Goal: Information Seeking & Learning: Learn about a topic

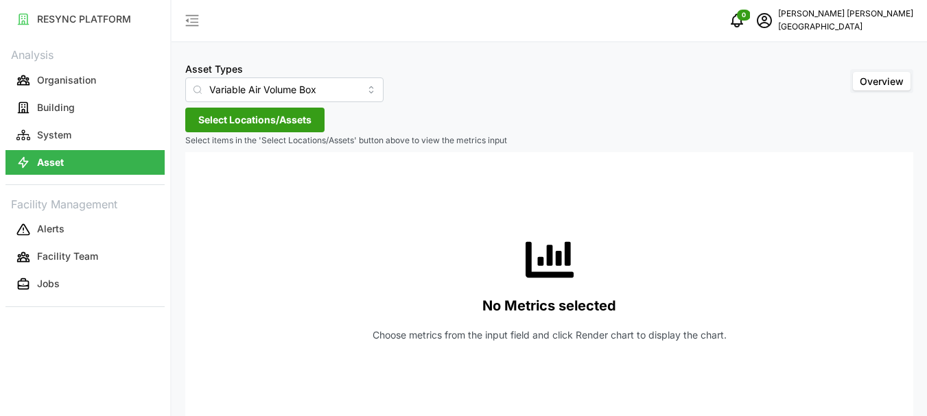
click at [89, 161] on button "Asset" at bounding box center [84, 162] width 159 height 25
type input "Air Handling Unit"
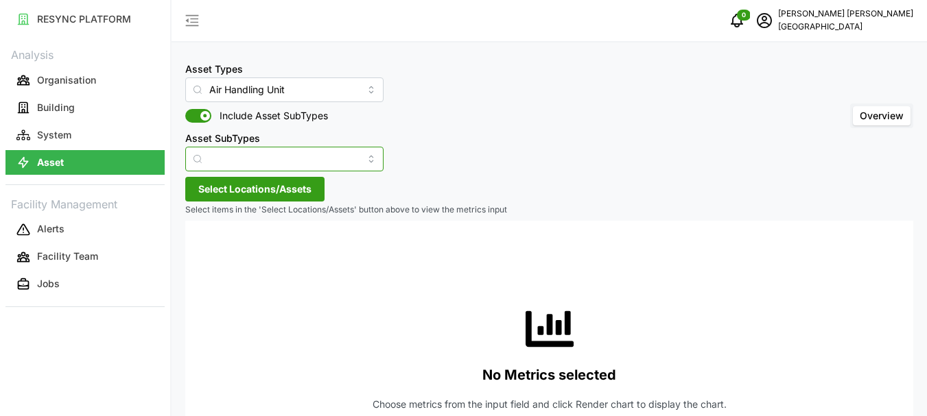
click at [229, 154] on input "Asset SubTypes" at bounding box center [284, 159] width 198 height 25
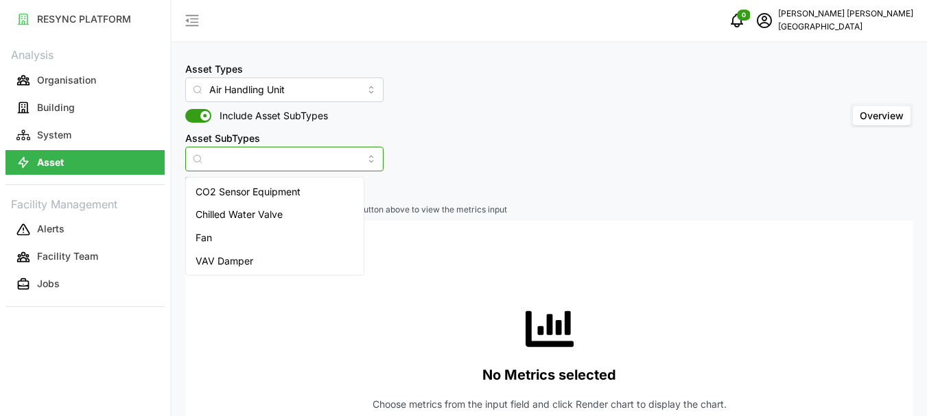
click at [245, 195] on span "CO2 Sensor Equipment" at bounding box center [248, 192] width 105 height 15
type input "CO2 Sensor Equipment"
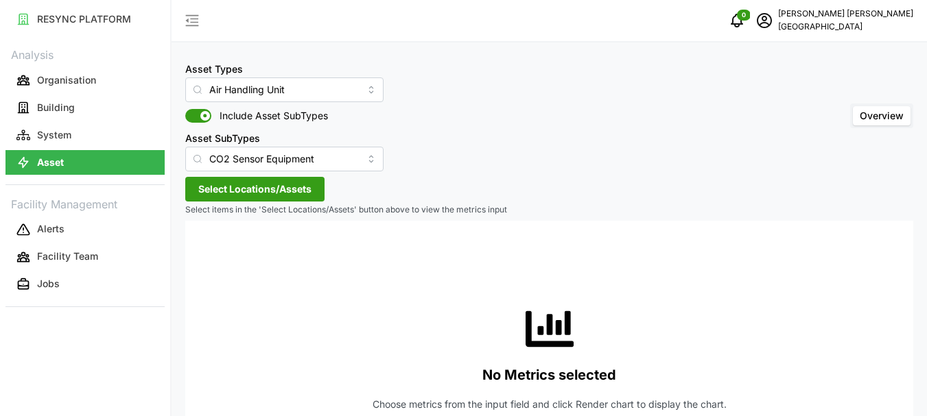
click at [254, 189] on span "Select Locations/Assets" at bounding box center [254, 189] width 113 height 23
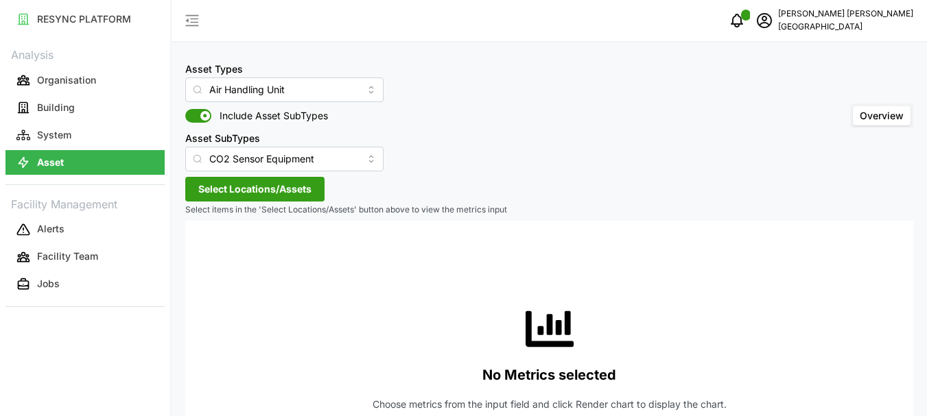
click at [241, 185] on span "Select Locations/Assets" at bounding box center [254, 189] width 113 height 23
click at [201, 119] on span at bounding box center [205, 116] width 10 height 10
click at [185, 109] on input "Include Asset SubTypes" at bounding box center [185, 109] width 0 height 0
click at [204, 119] on span at bounding box center [205, 116] width 16 height 14
click at [185, 109] on input "Include Asset SubTypes" at bounding box center [185, 109] width 0 height 0
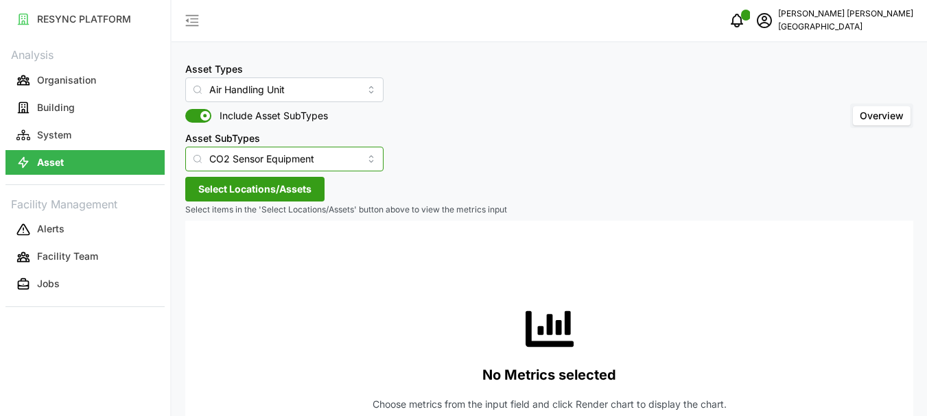
click at [347, 159] on input "CO2 Sensor Equipment" at bounding box center [284, 159] width 198 height 25
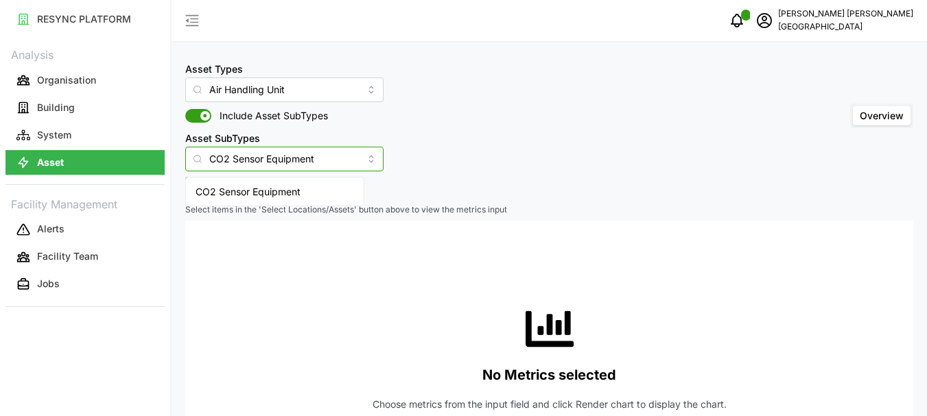
click at [305, 161] on input "CO2 Sensor Equipment" at bounding box center [284, 159] width 198 height 25
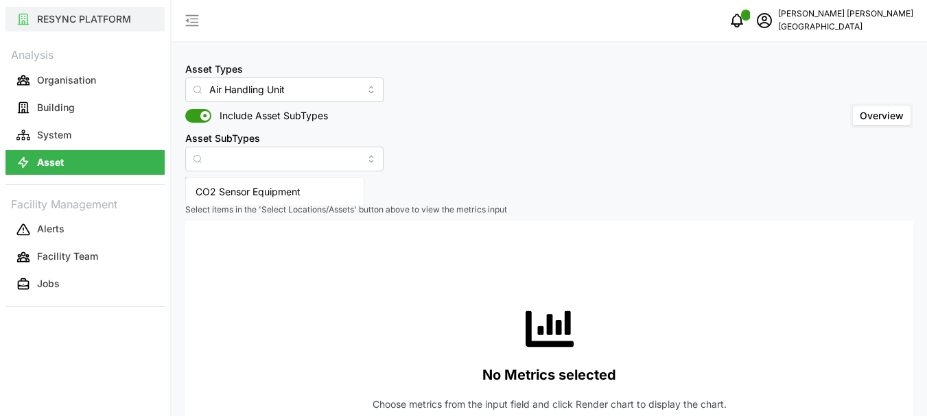
click at [106, 25] on button "RESYNC PLATFORM" at bounding box center [84, 19] width 159 height 25
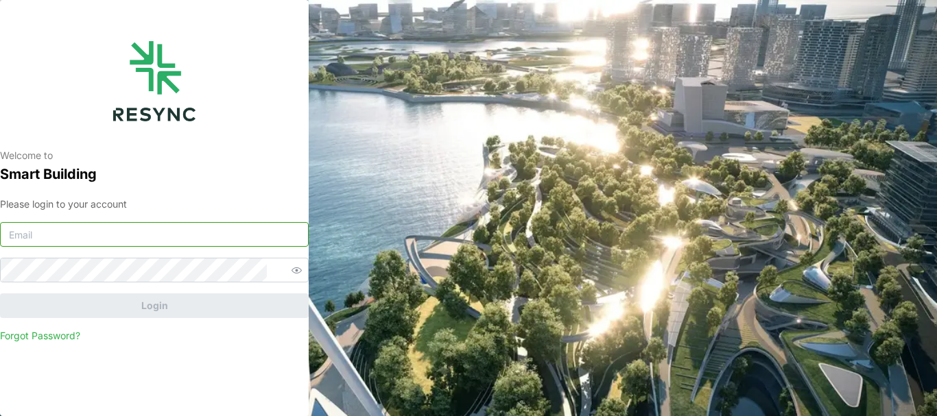
type input "chandramohan@primustech.com.sg"
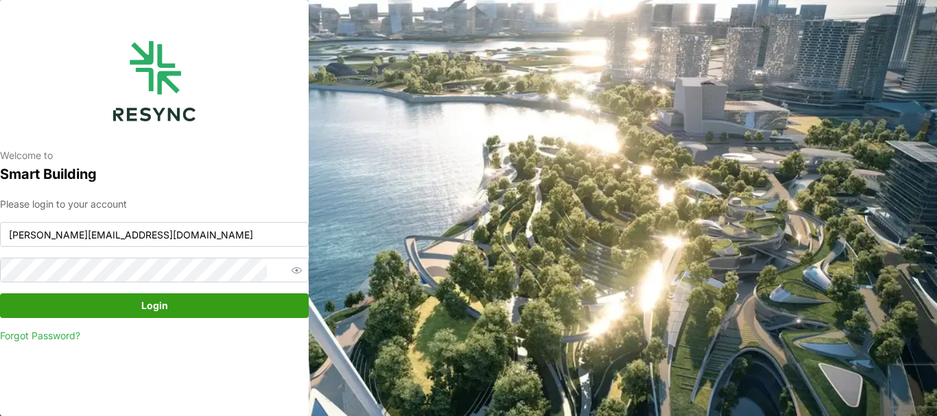
click at [145, 308] on span "Login" at bounding box center [154, 305] width 27 height 23
click at [0, 294] on button "Login" at bounding box center [154, 306] width 309 height 25
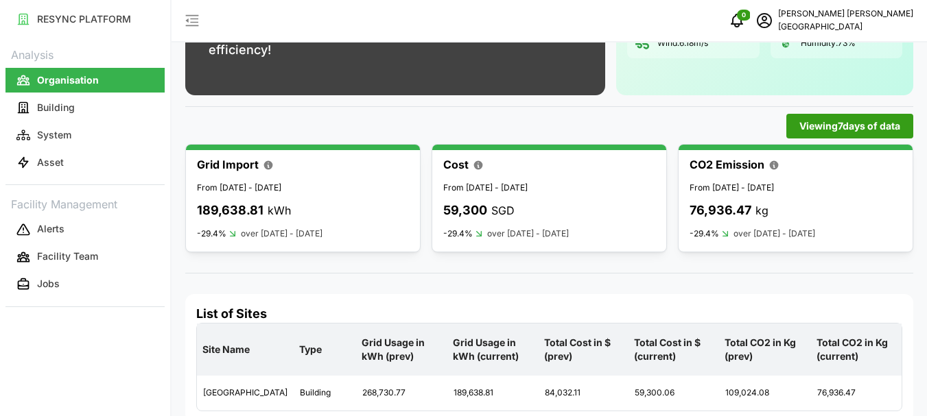
scroll to position [169, 0]
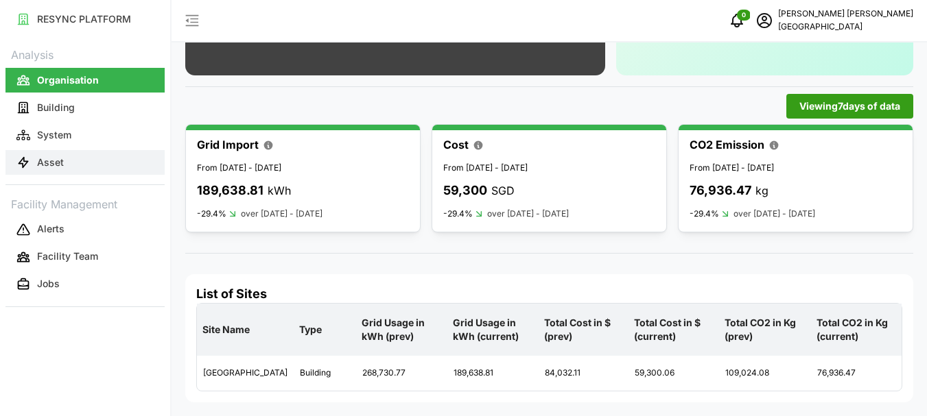
click at [84, 166] on button "Asset" at bounding box center [84, 162] width 159 height 25
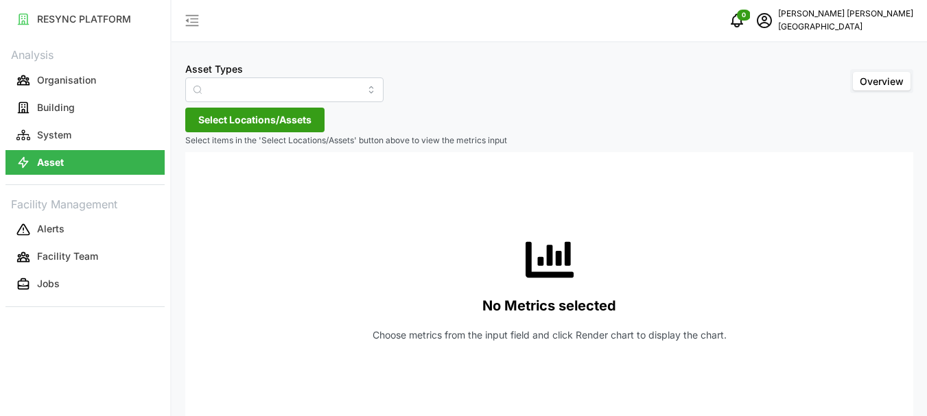
type input "Air Handling Unit"
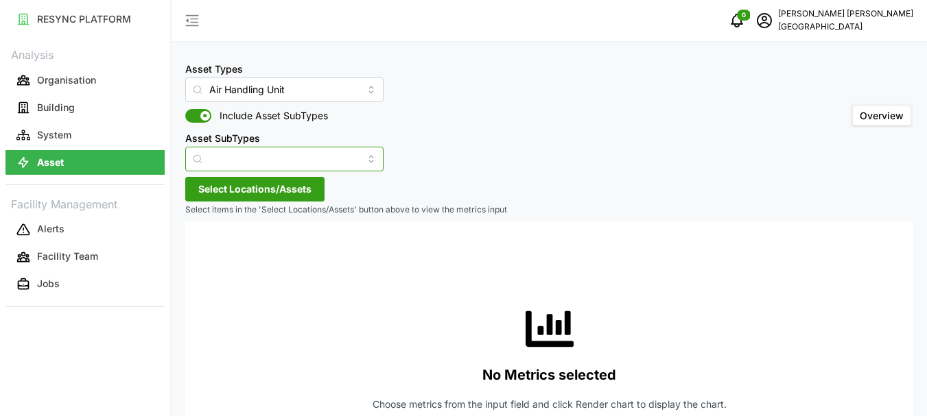
click at [331, 156] on input "Asset SubTypes" at bounding box center [284, 159] width 198 height 25
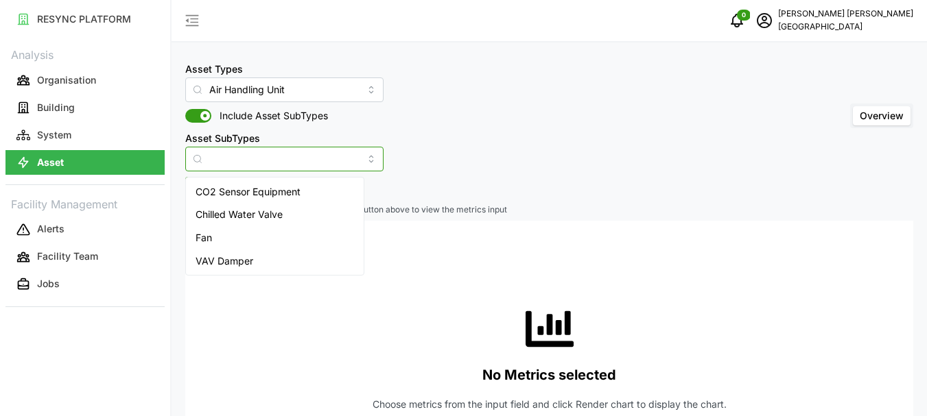
click at [281, 189] on span "CO2 Sensor Equipment" at bounding box center [248, 192] width 105 height 15
type input "CO2 Sensor Equipment"
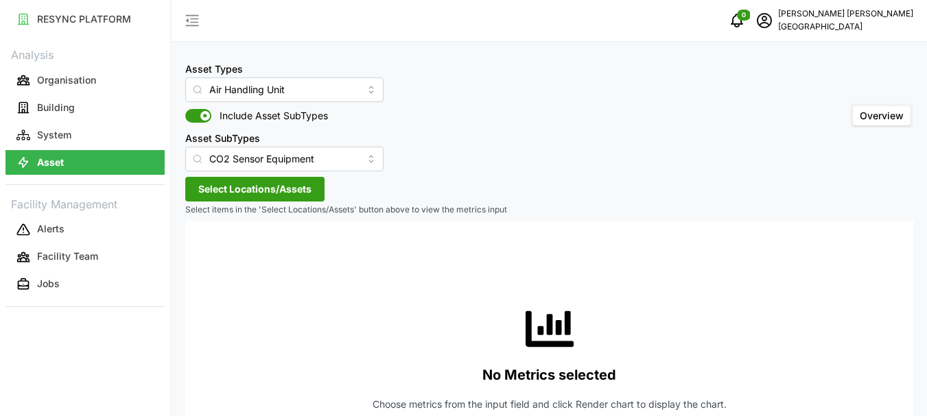
click at [204, 181] on span "Select Locations/Assets" at bounding box center [254, 189] width 113 height 23
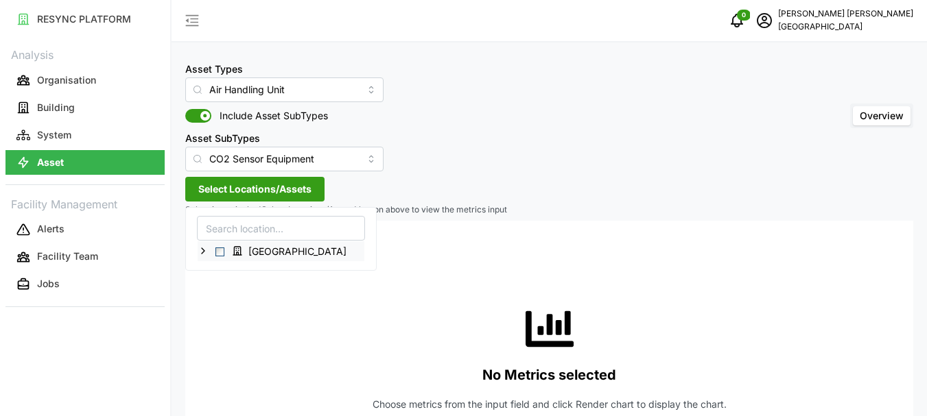
click at [199, 251] on icon at bounding box center [203, 251] width 11 height 11
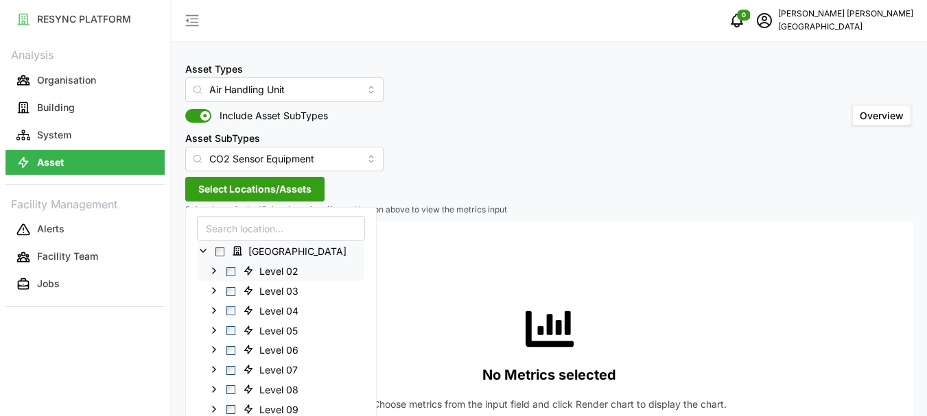
click at [213, 269] on polyline at bounding box center [214, 270] width 3 height 5
click at [241, 312] on span "Select AHU-OFF-02-02" at bounding box center [241, 311] width 9 height 9
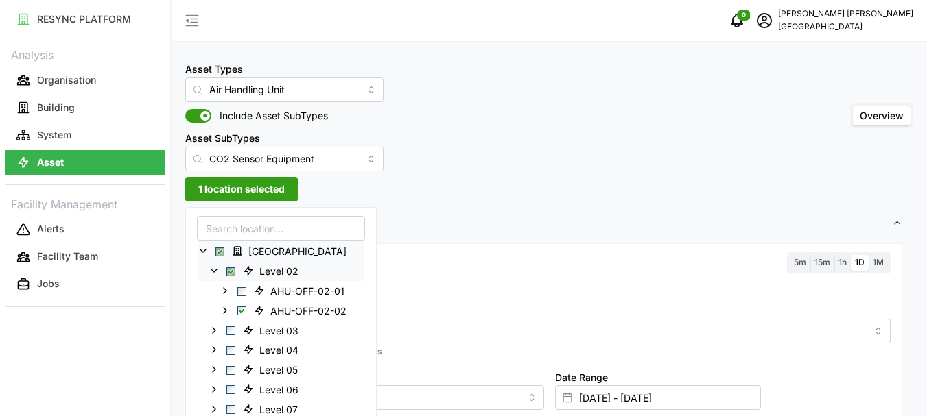
scroll to position [69, 0]
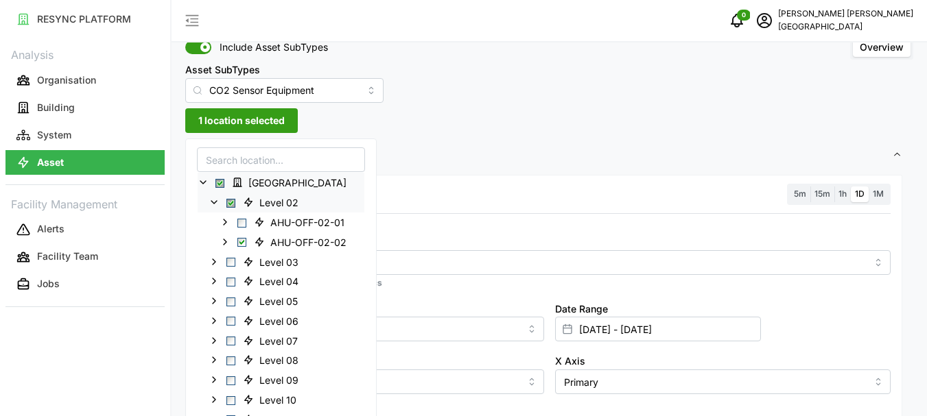
click at [858, 192] on span "1D" at bounding box center [860, 194] width 10 height 10
click at [851, 187] on input "1D" at bounding box center [851, 187] width 0 height 0
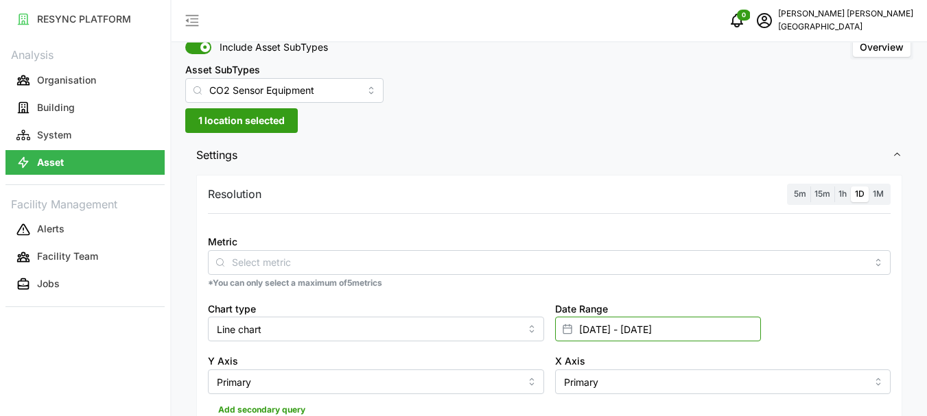
click at [587, 327] on input "[DATE] - [DATE]" at bounding box center [658, 329] width 206 height 25
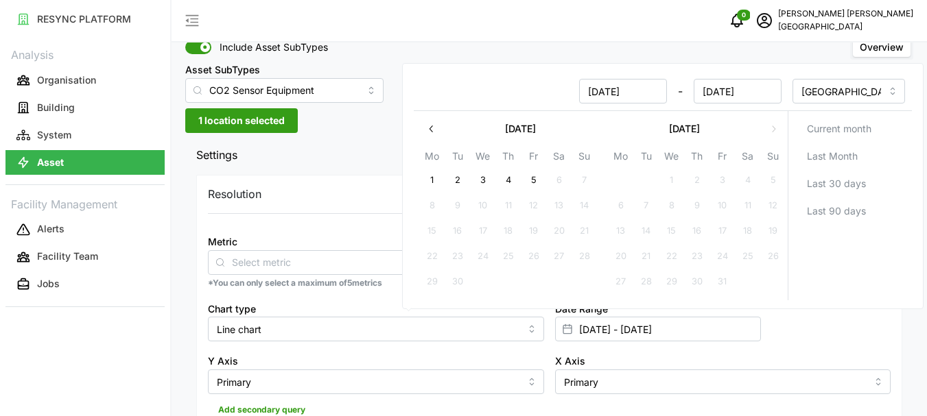
click at [534, 180] on button "5" at bounding box center [533, 180] width 25 height 25
type input "[DATE] - [DATE]"
type input "[DATE]"
click at [586, 331] on input "[DATE] - [DATE]" at bounding box center [658, 329] width 206 height 25
click at [591, 331] on input "[DATE] - [DATE]" at bounding box center [658, 329] width 206 height 25
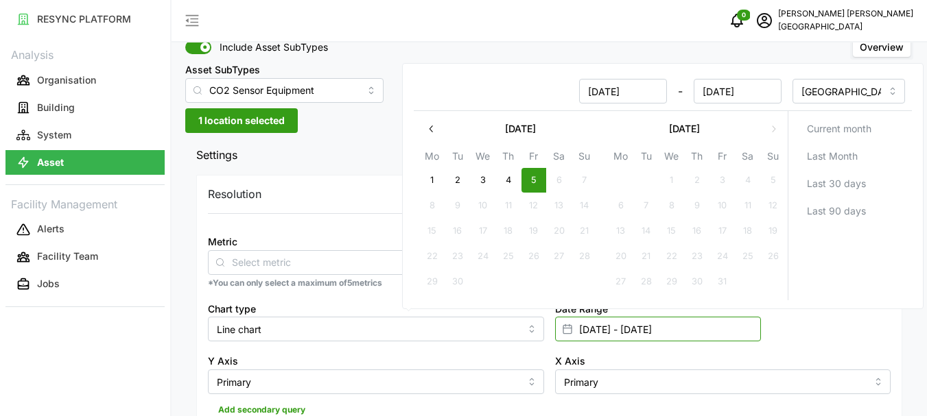
click at [591, 331] on input "[DATE] - [DATE]" at bounding box center [658, 329] width 206 height 25
click at [590, 329] on input "[DATE] - [DATE]" at bounding box center [658, 329] width 206 height 25
click at [538, 178] on button "5" at bounding box center [533, 180] width 25 height 25
type input "[DATE] - [DATE]"
type input "[DATE]"
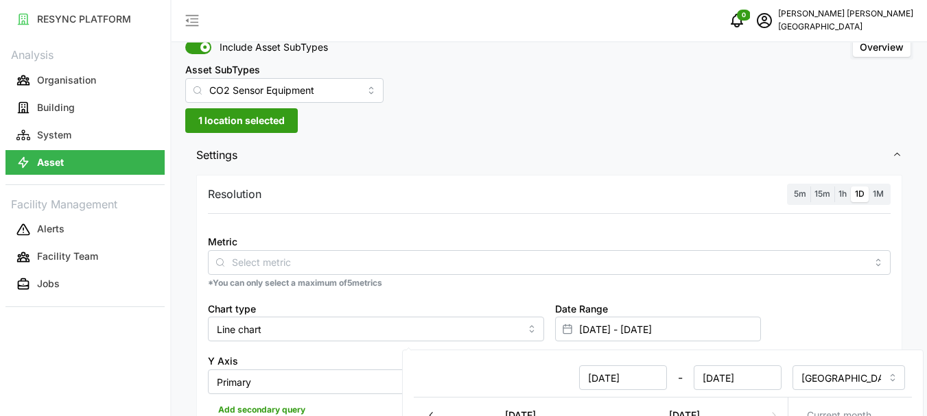
scroll to position [343, 0]
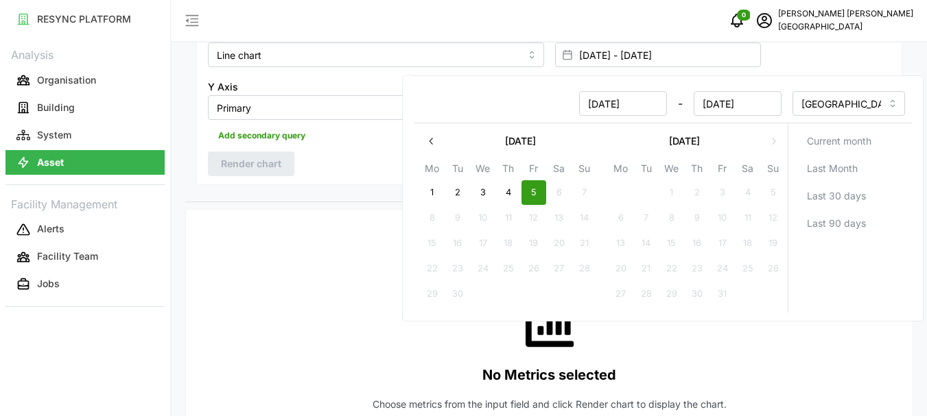
click at [305, 279] on div "No Metrics selected Choose metrics from the input field and click Render chart …" at bounding box center [549, 358] width 683 height 274
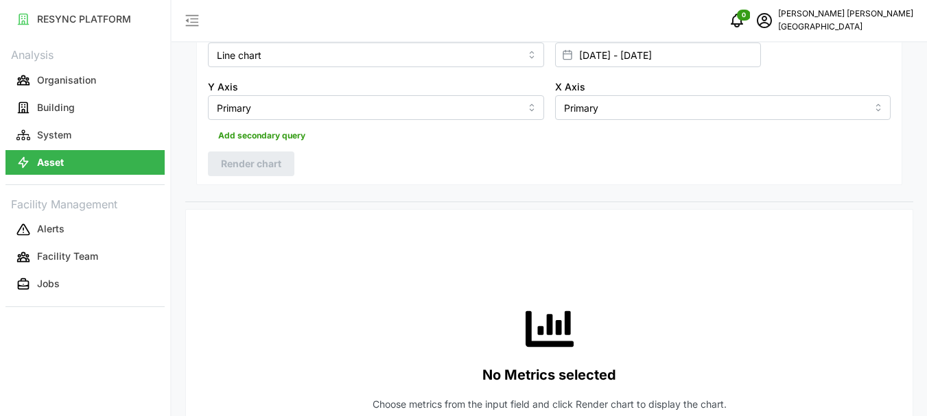
scroll to position [69, 0]
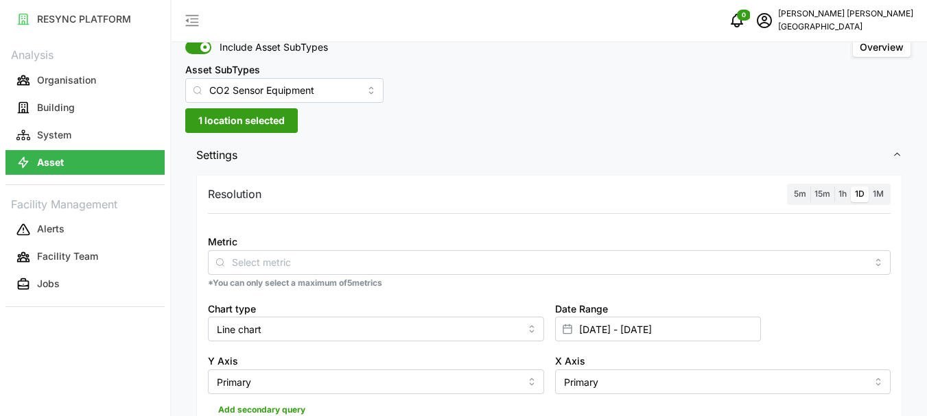
click at [255, 117] on span "1 location selected" at bounding box center [241, 120] width 86 height 23
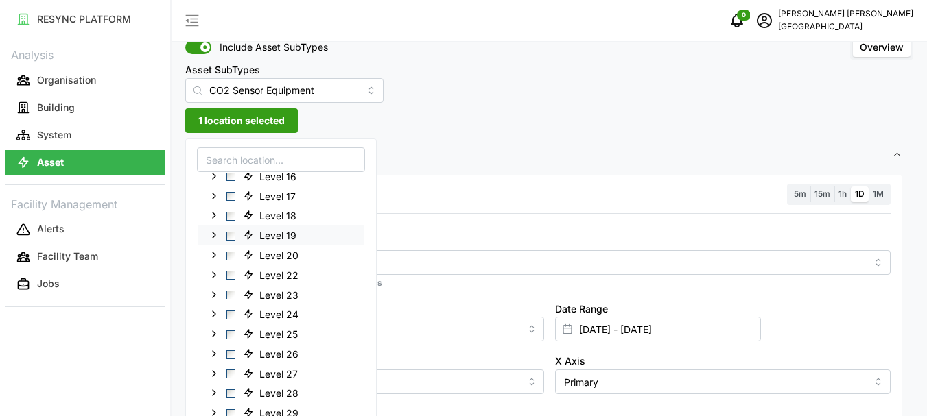
scroll to position [432, 0]
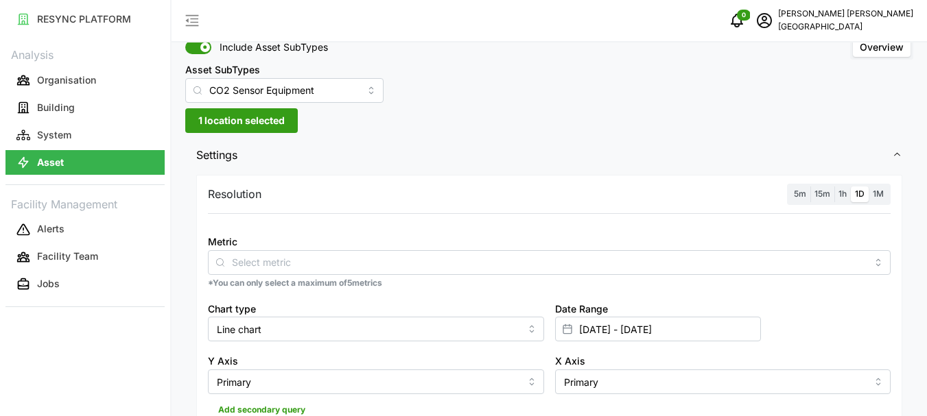
click at [451, 193] on div "Resolution 5m 15m 1h 1D 1M" at bounding box center [549, 194] width 683 height 21
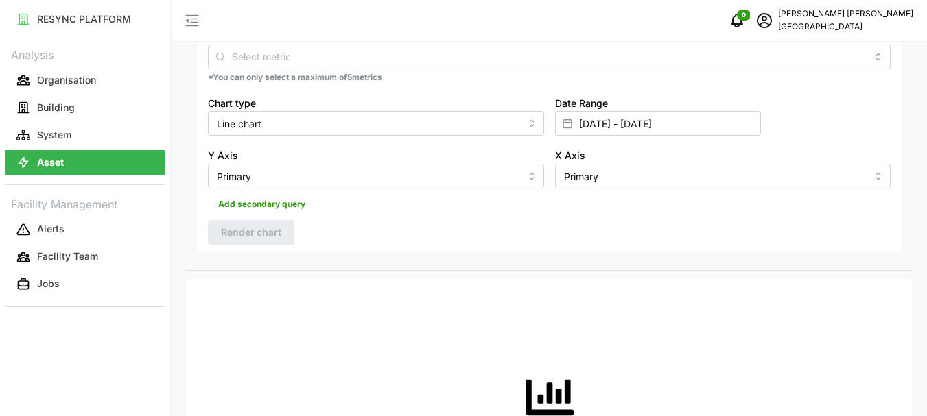
scroll to position [137, 0]
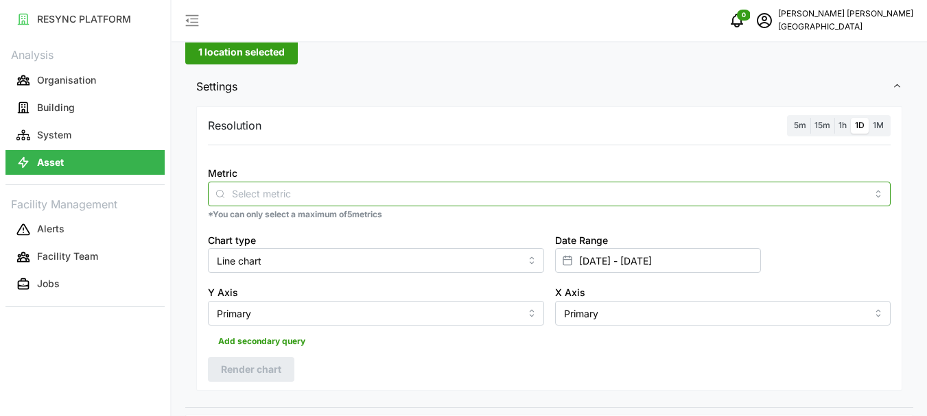
click at [326, 202] on div at bounding box center [549, 194] width 683 height 25
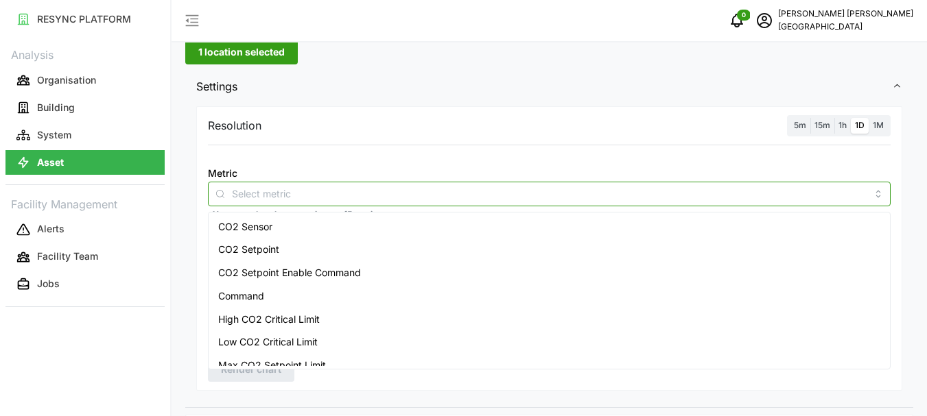
click at [287, 226] on div "CO2 Sensor" at bounding box center [549, 226] width 676 height 23
click at [281, 246] on div "CO2 Setpoint" at bounding box center [549, 249] width 676 height 23
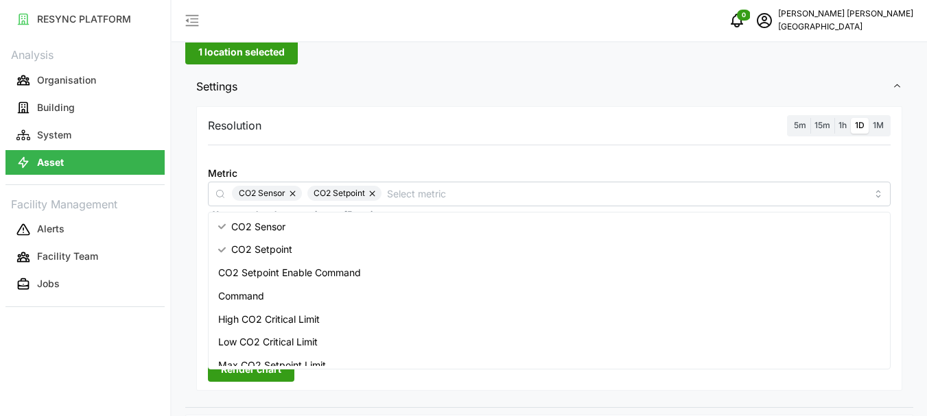
click at [261, 373] on span "Render chart" at bounding box center [251, 369] width 60 height 23
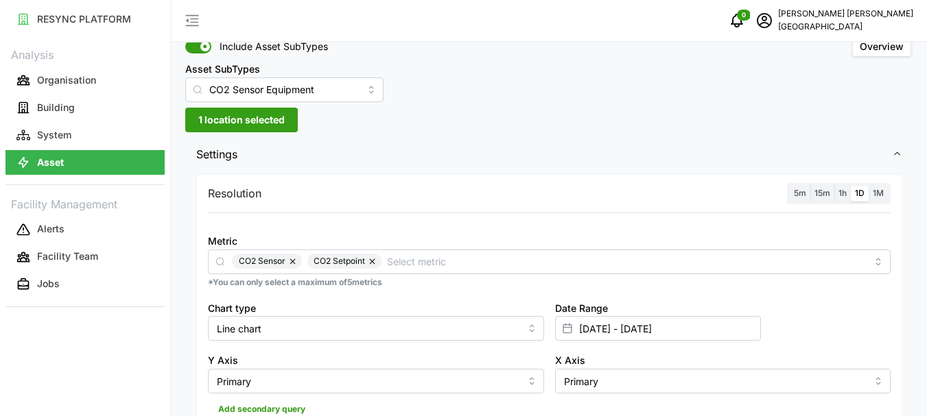
scroll to position [69, 0]
click at [844, 194] on span "1h" at bounding box center [842, 194] width 8 height 10
click at [834, 187] on input "1h" at bounding box center [834, 187] width 0 height 0
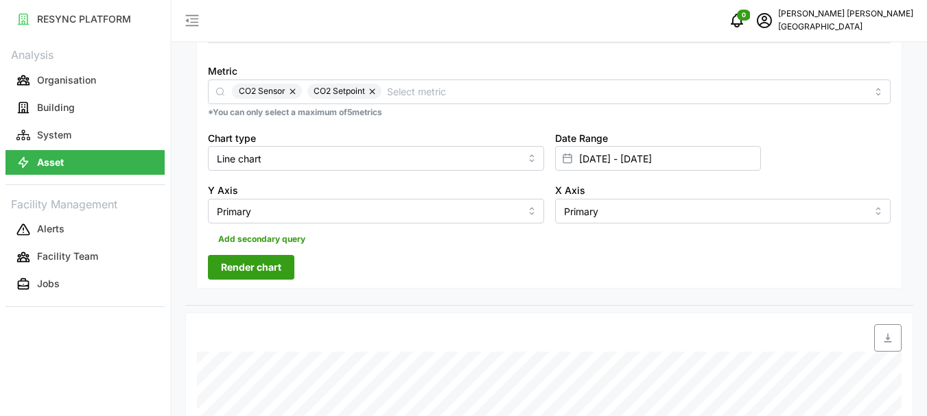
scroll to position [205, 0]
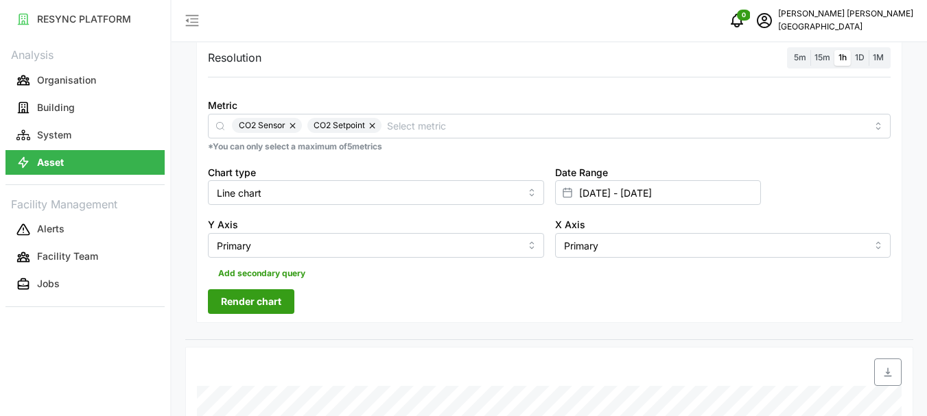
click at [262, 297] on span "Render chart" at bounding box center [251, 301] width 60 height 23
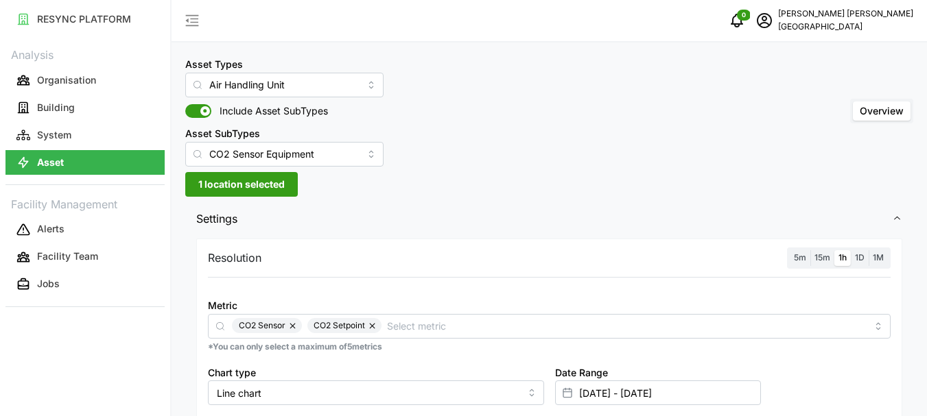
scroll to position [0, 0]
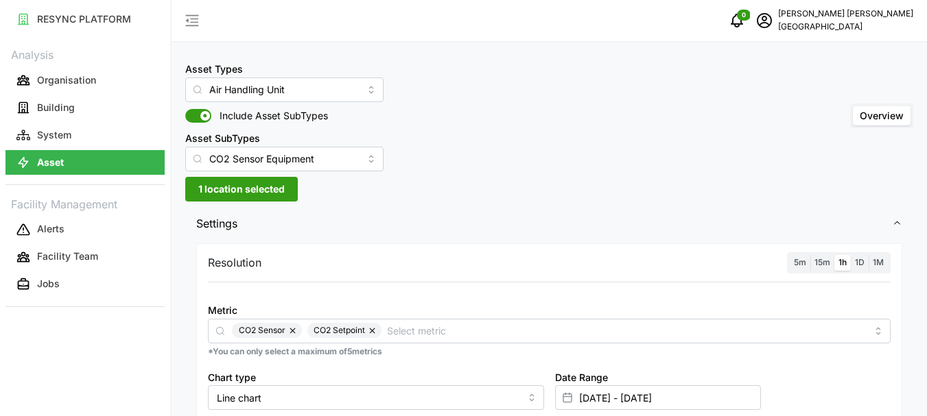
click at [209, 188] on span "1 location selected" at bounding box center [241, 189] width 86 height 23
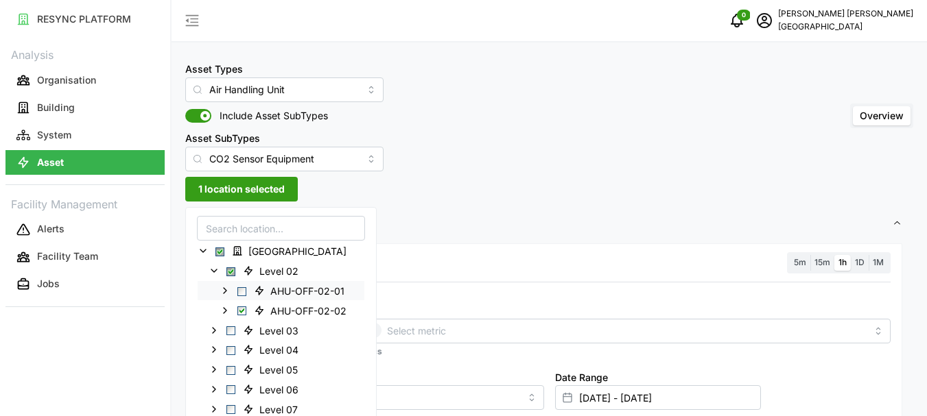
click at [245, 292] on span "Select AHU-OFF-02-01" at bounding box center [241, 291] width 9 height 9
click at [221, 194] on span "2 locations selected" at bounding box center [245, 189] width 94 height 23
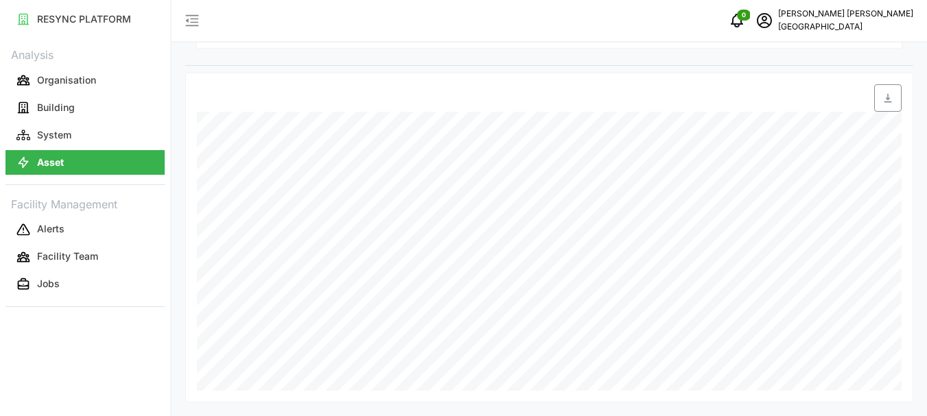
scroll to position [274, 0]
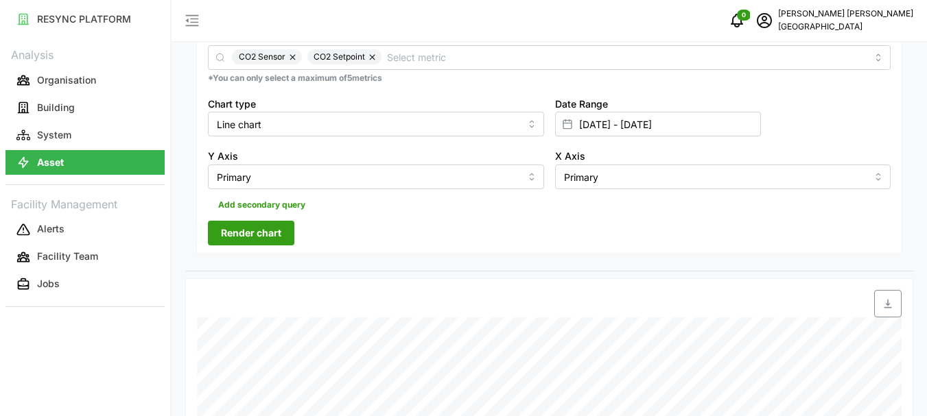
click at [248, 228] on span "Render chart" at bounding box center [251, 233] width 60 height 23
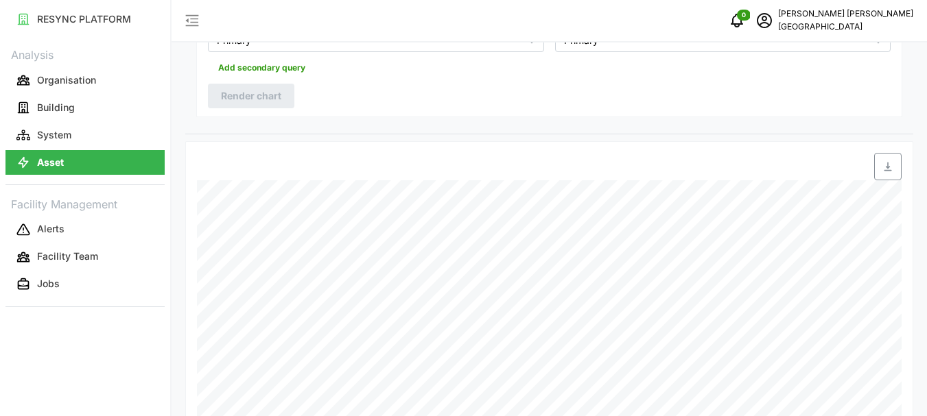
scroll to position [480, 0]
